Goal: Task Accomplishment & Management: Use online tool/utility

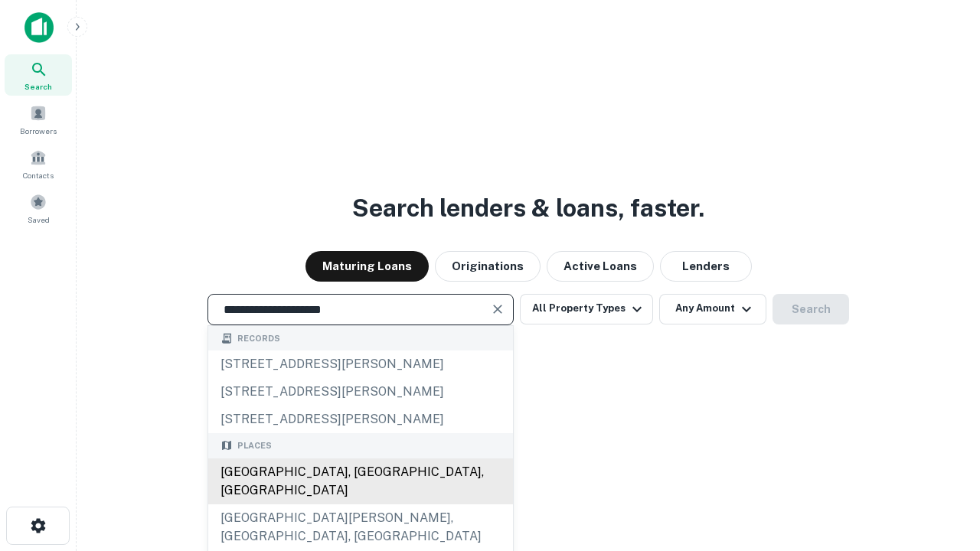
click at [360, 504] on div "[GEOGRAPHIC_DATA], [GEOGRAPHIC_DATA], [GEOGRAPHIC_DATA]" at bounding box center [360, 482] width 305 height 46
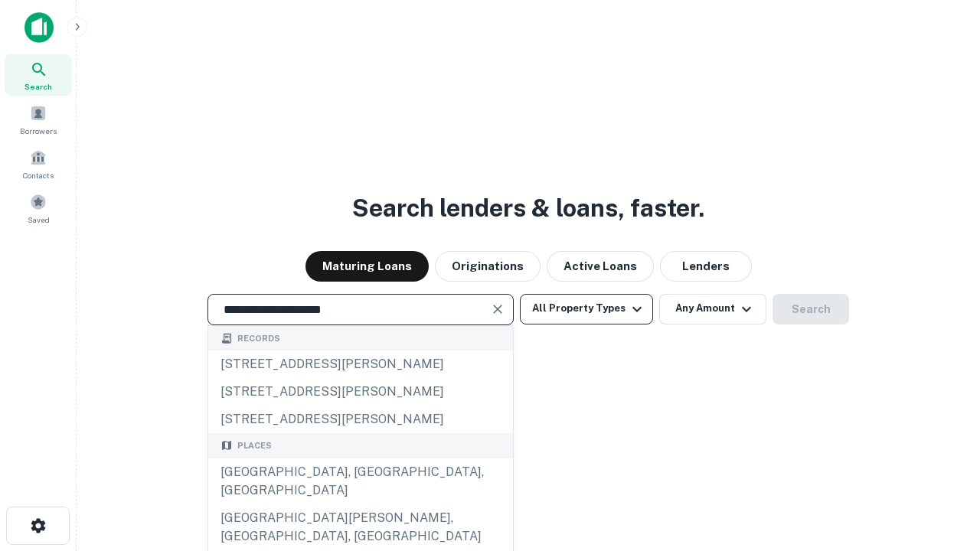
type input "**********"
click at [586, 308] on button "All Property Types" at bounding box center [586, 309] width 133 height 31
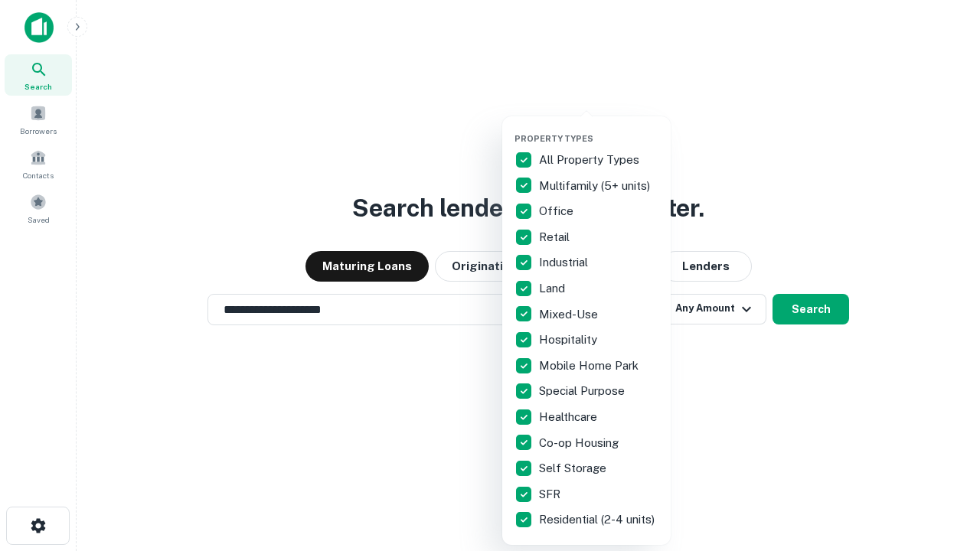
click at [599, 129] on button "button" at bounding box center [598, 129] width 168 height 1
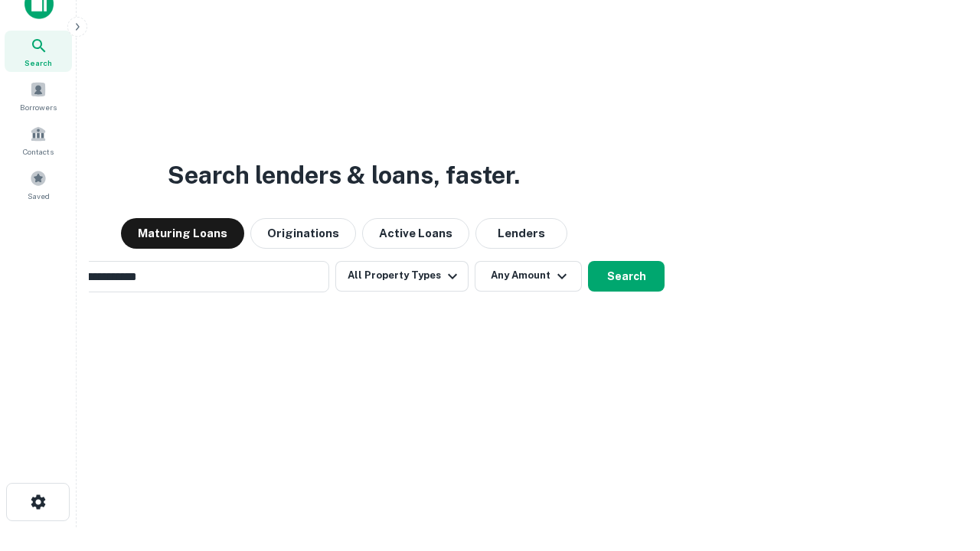
scroll to position [110, 433]
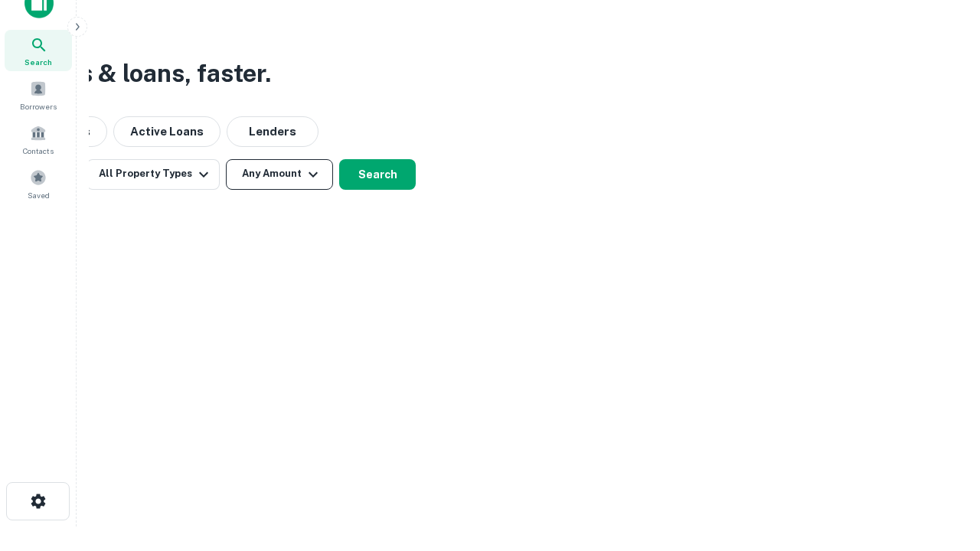
click at [279, 174] on button "Any Amount" at bounding box center [279, 174] width 107 height 31
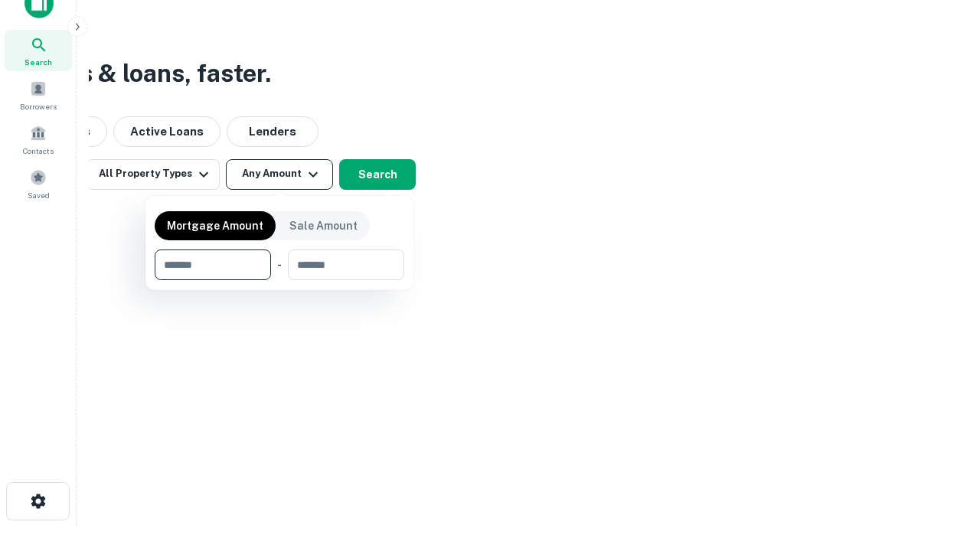
type input "*******"
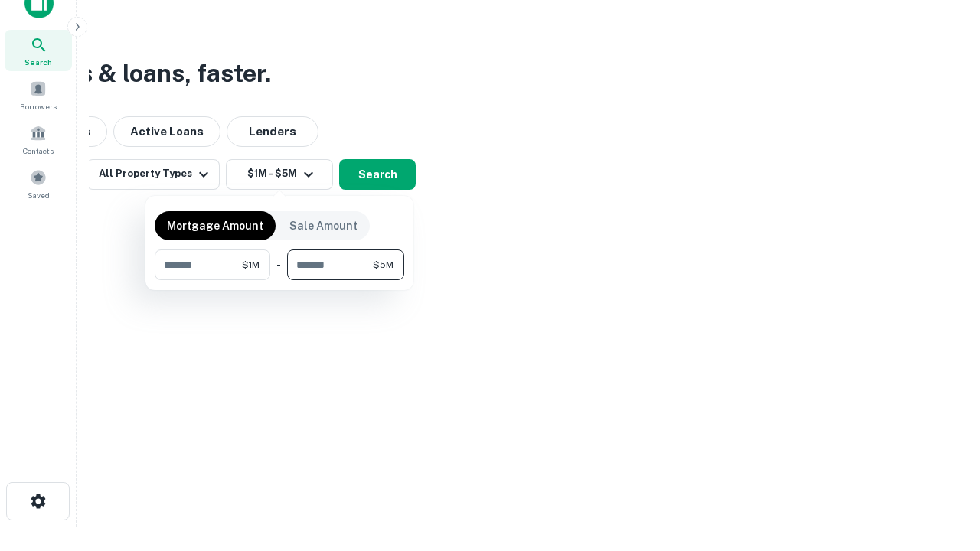
type input "*******"
click at [279, 280] on button "button" at bounding box center [280, 280] width 250 height 1
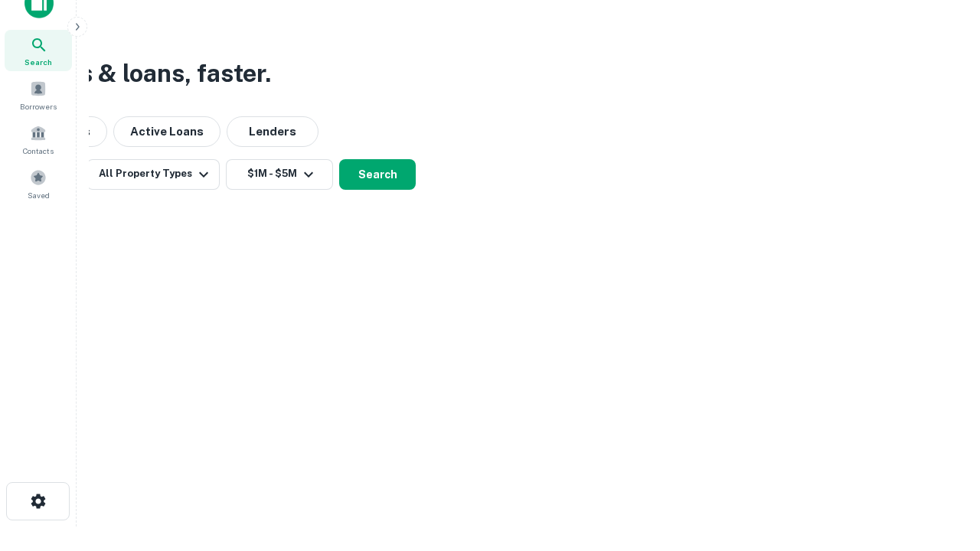
scroll to position [9, 282]
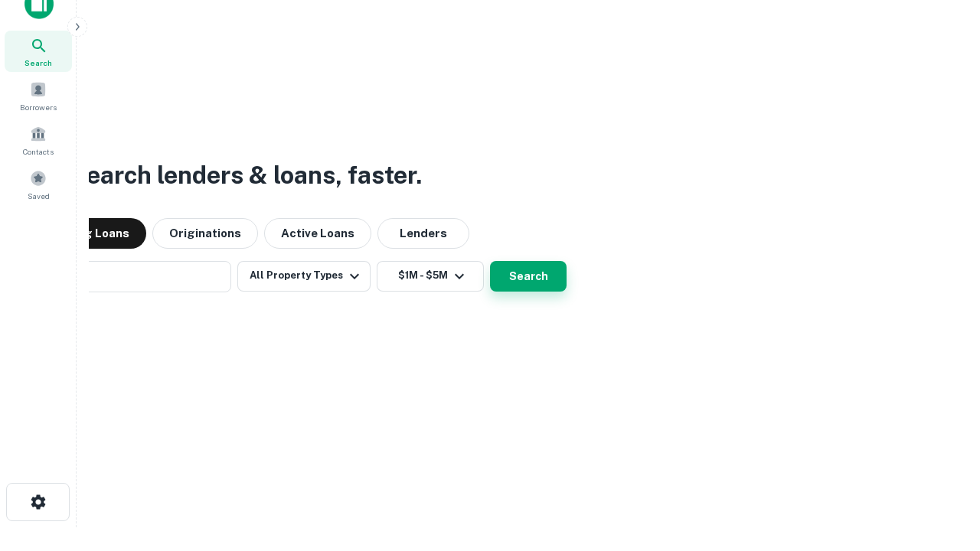
click at [490, 261] on button "Search" at bounding box center [528, 276] width 77 height 31
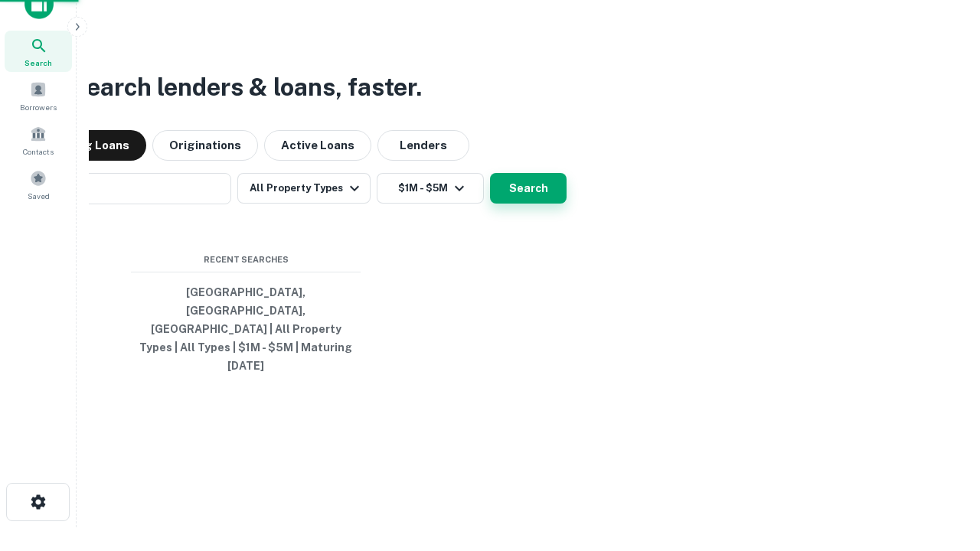
scroll to position [41, 433]
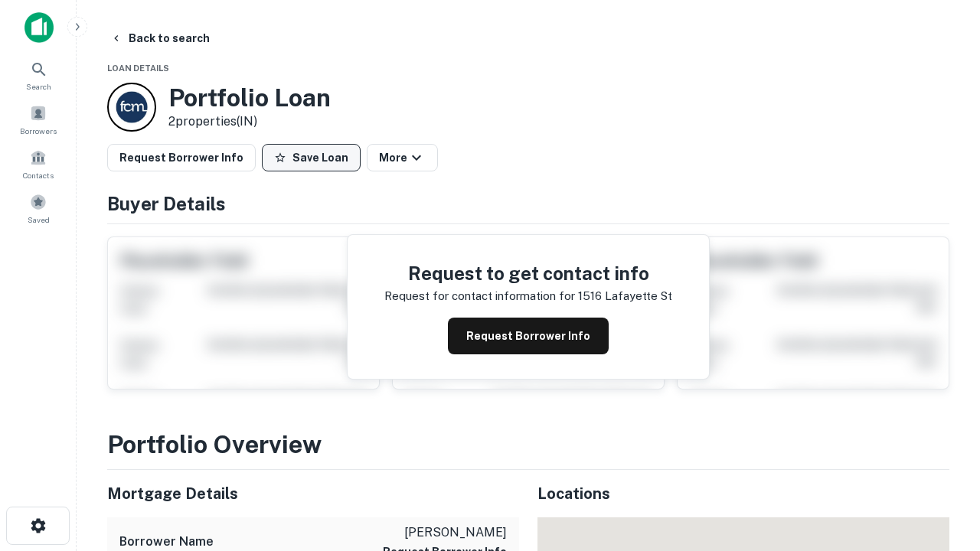
click at [311, 158] on button "Save Loan" at bounding box center [311, 158] width 99 height 28
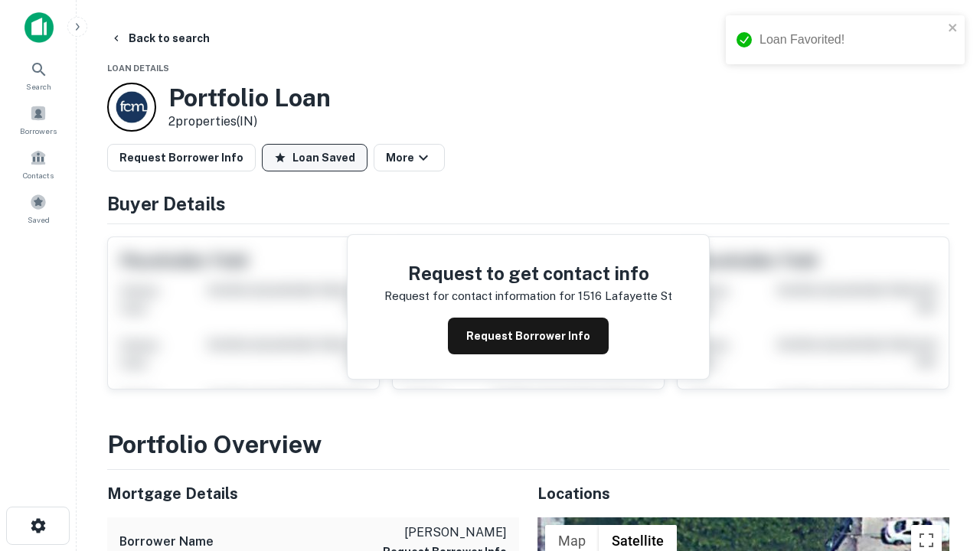
click at [315, 158] on button "Loan Saved" at bounding box center [315, 158] width 106 height 28
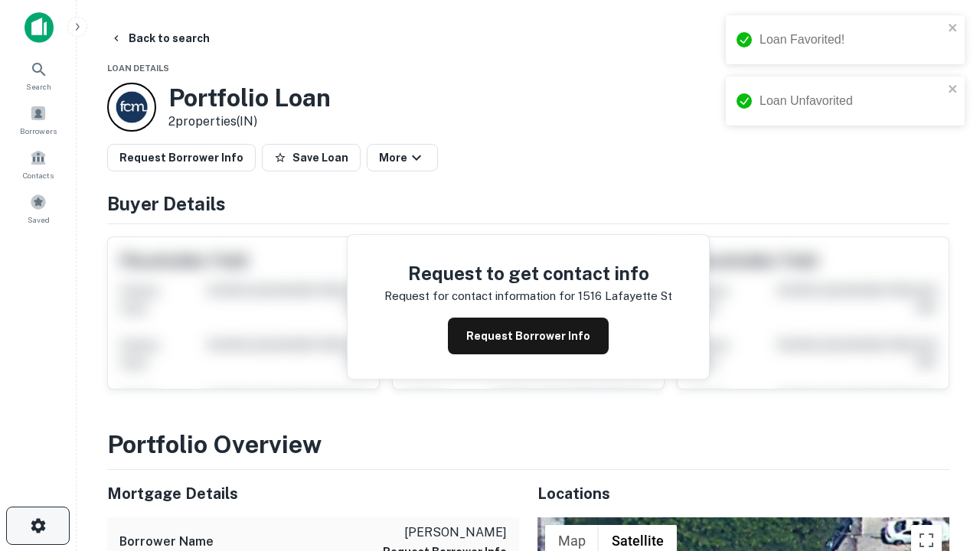
click at [38, 526] on icon "button" at bounding box center [38, 526] width 18 height 18
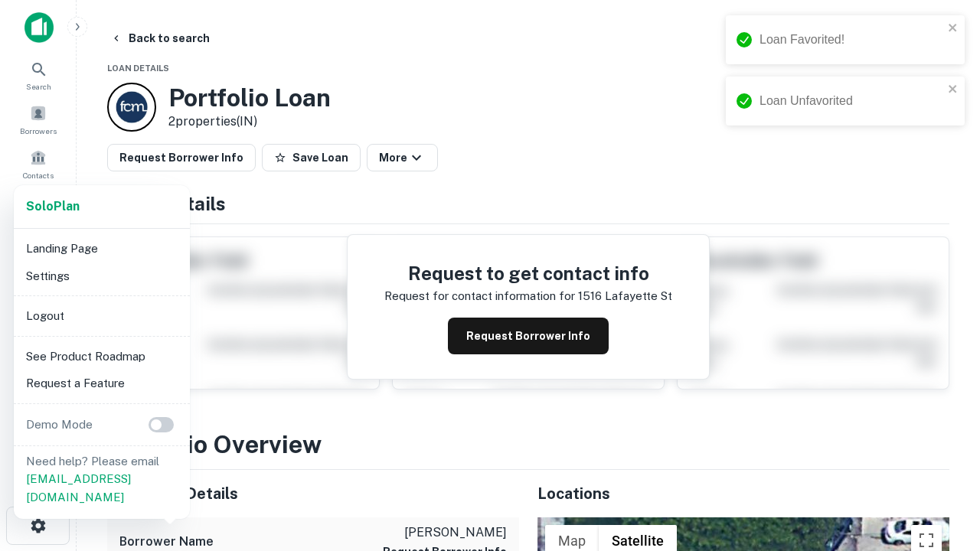
click at [101, 315] on li "Logout" at bounding box center [102, 316] width 164 height 28
